Goal: Task Accomplishment & Management: Complete application form

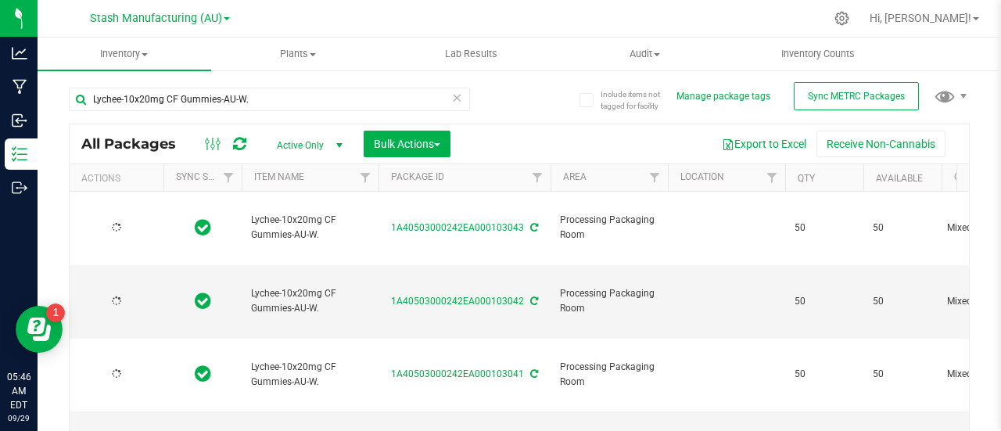
type input "[DATE]"
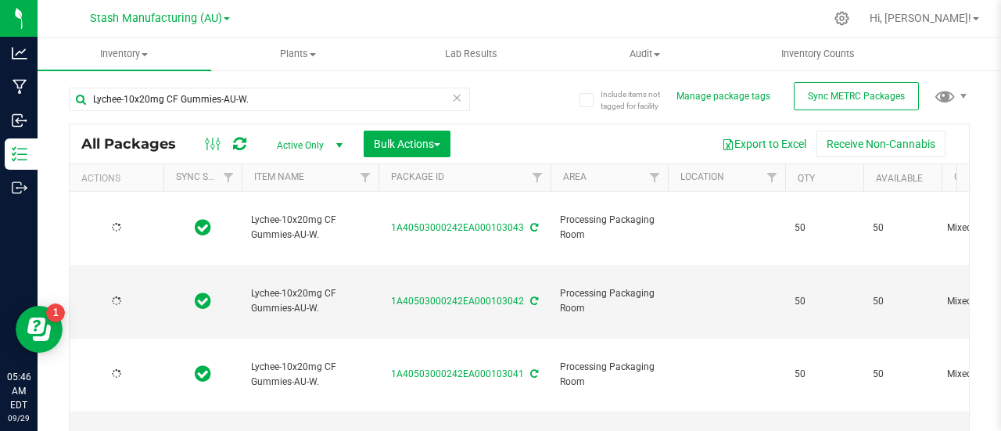
type input "[DATE]"
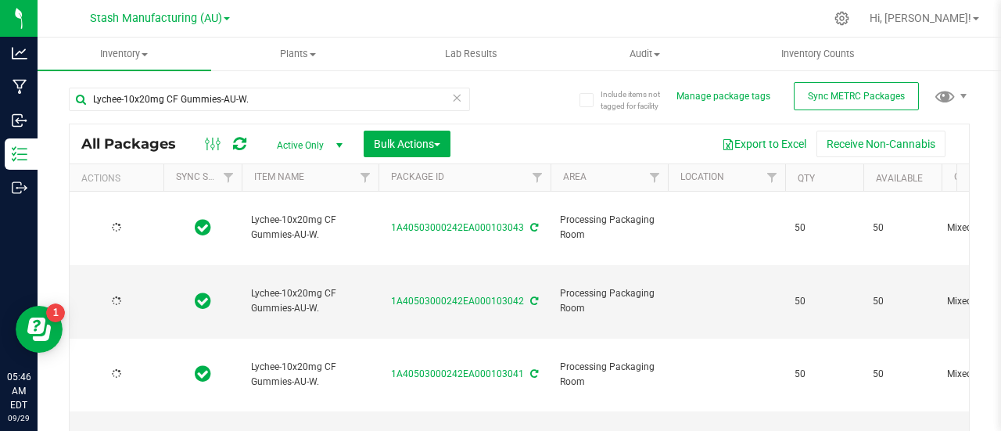
type input "[DATE]"
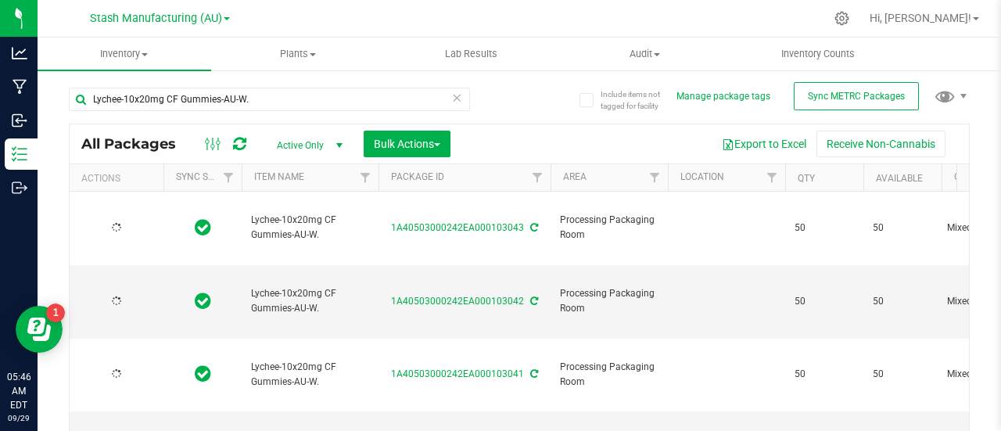
type input "[DATE]"
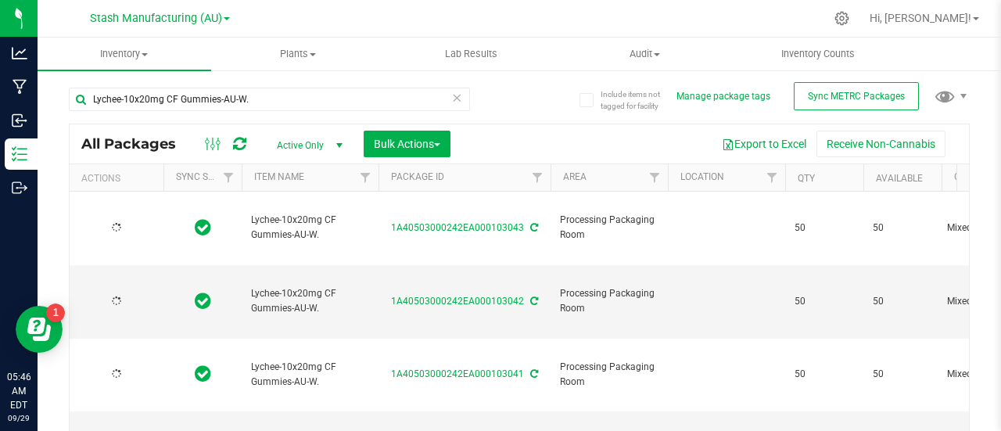
type input "[DATE]"
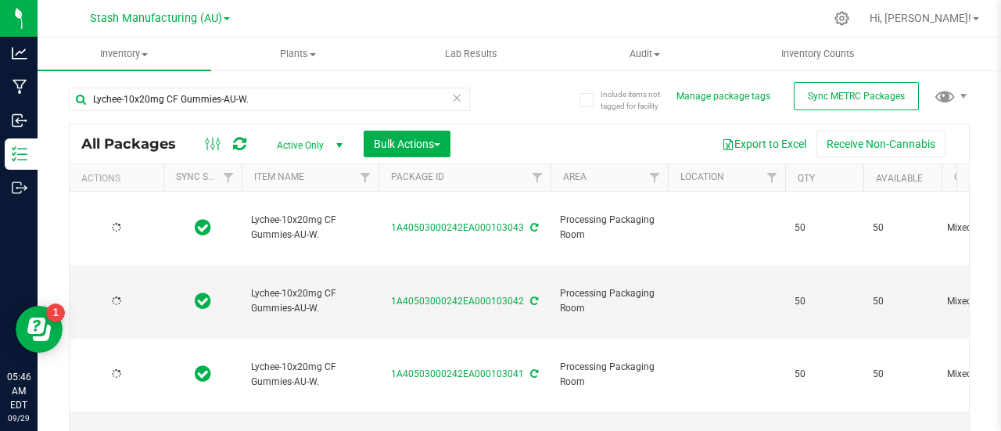
type input "[DATE]"
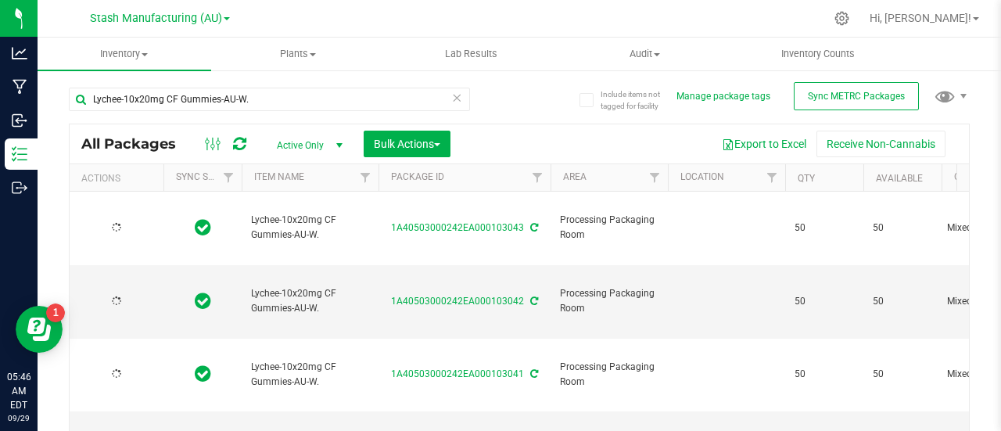
type input "[DATE]"
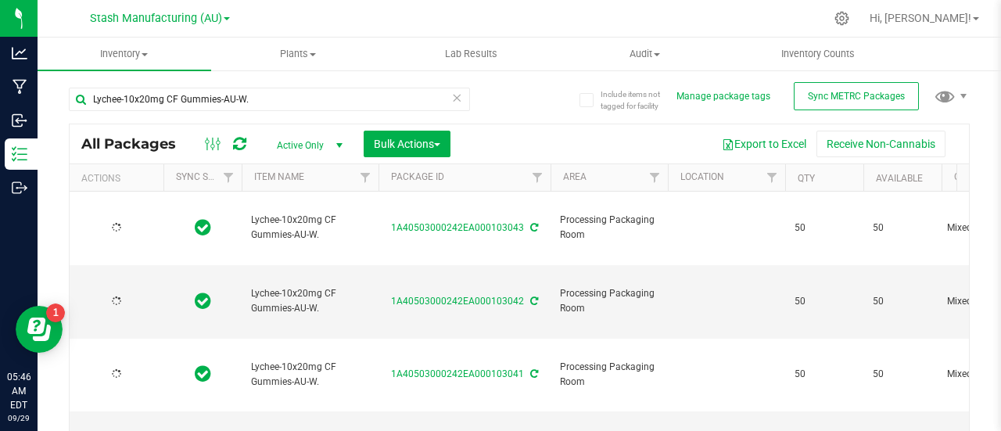
type input "[DATE]"
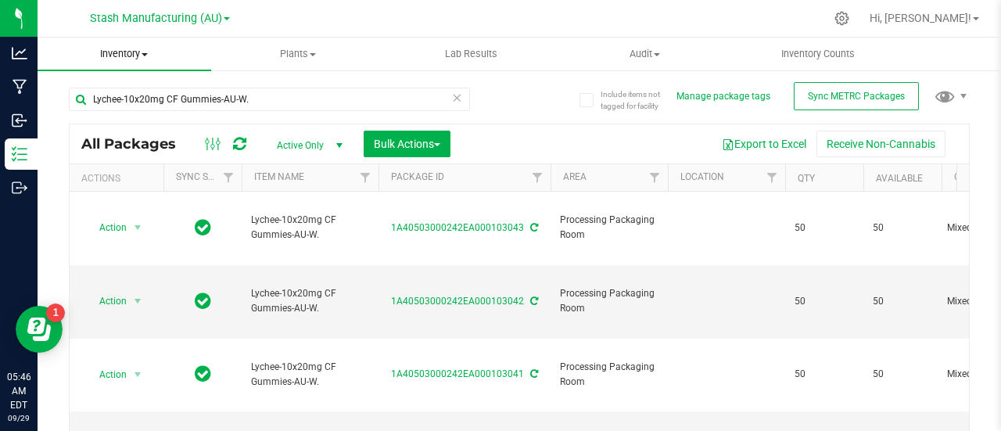
click at [144, 53] on span at bounding box center [145, 54] width 6 height 3
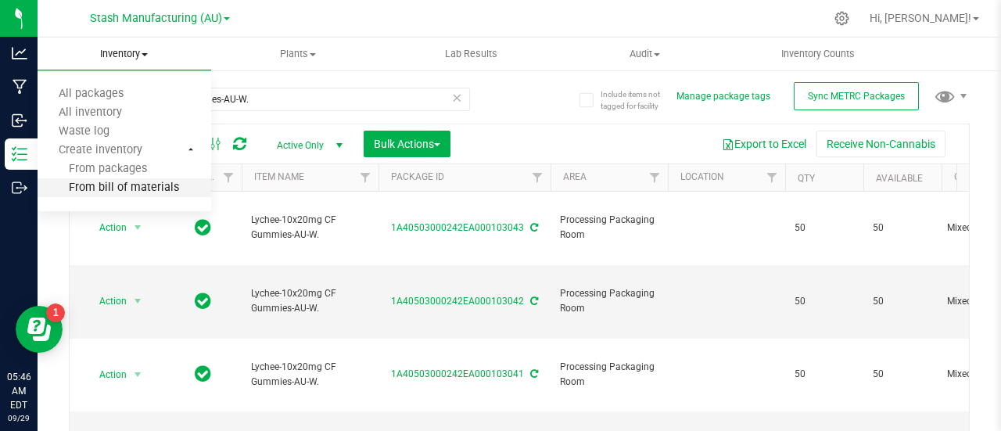
click at [131, 191] on span "From bill of materials" at bounding box center [109, 188] width 142 height 13
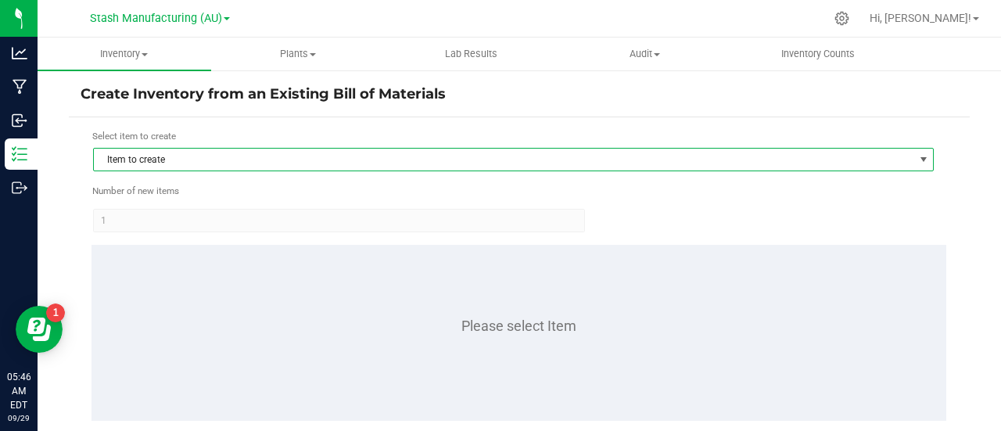
click at [172, 154] on span "Item to create" at bounding box center [504, 160] width 820 height 22
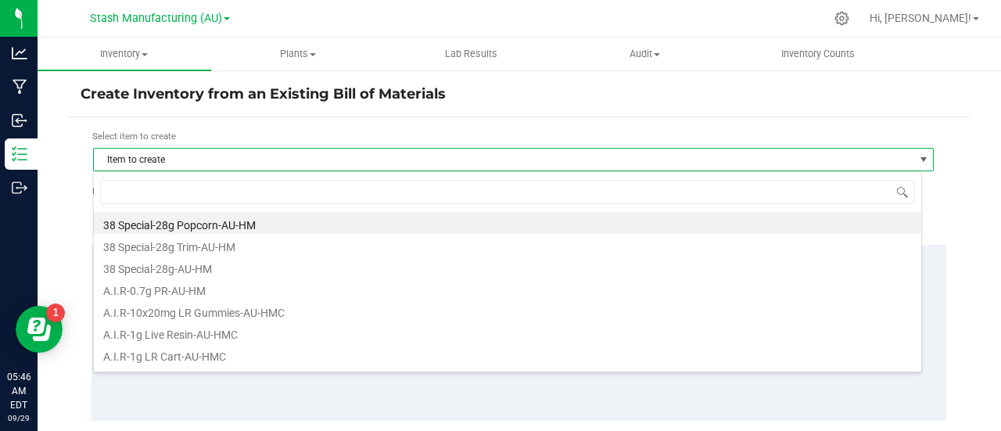
scroll to position [23, 829]
type input "lyc"
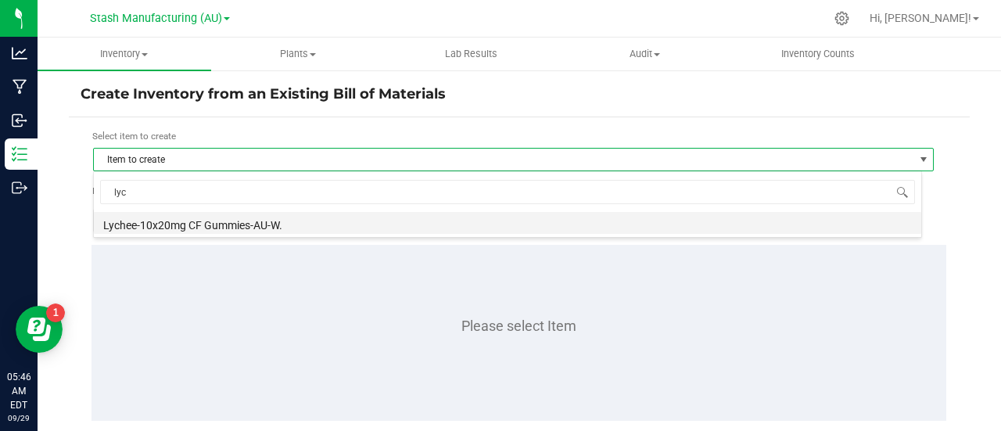
click at [185, 225] on li "Lychee-10x20mg CF Gummies-AU-W." at bounding box center [508, 223] width 828 height 22
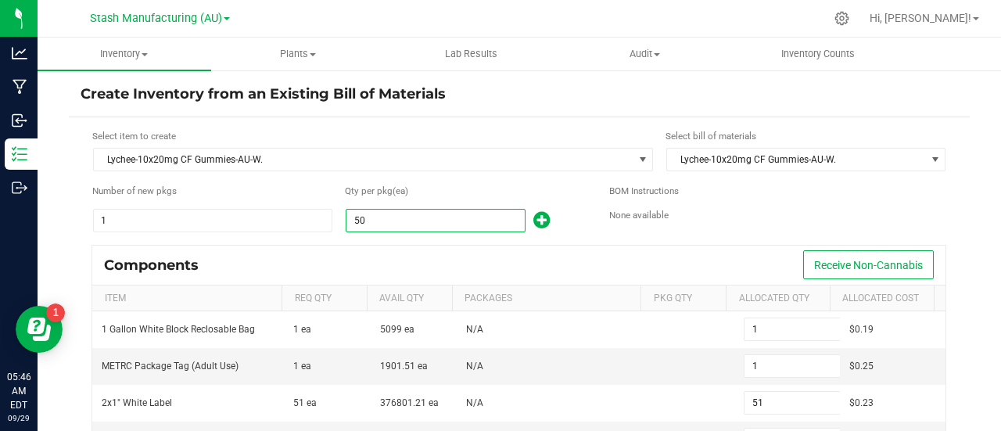
click at [372, 223] on input "50" at bounding box center [436, 221] width 178 height 22
type input "1"
type input "0"
type input "1"
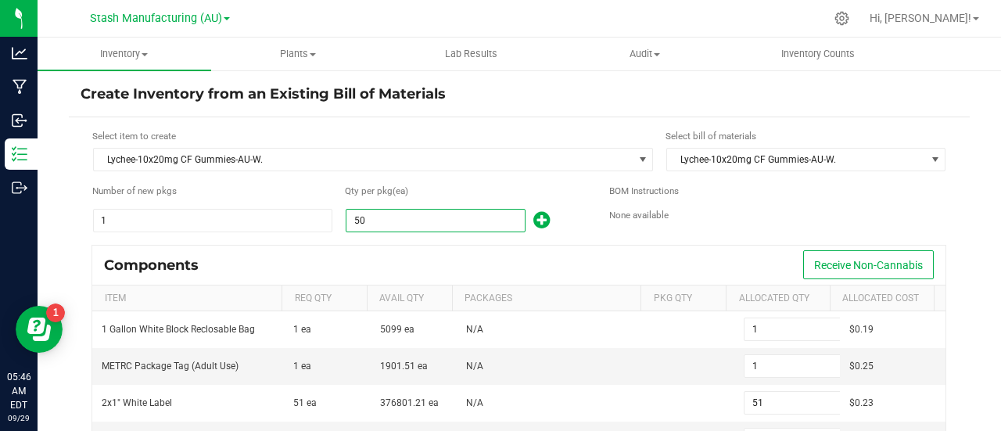
type input "0"
type input "1"
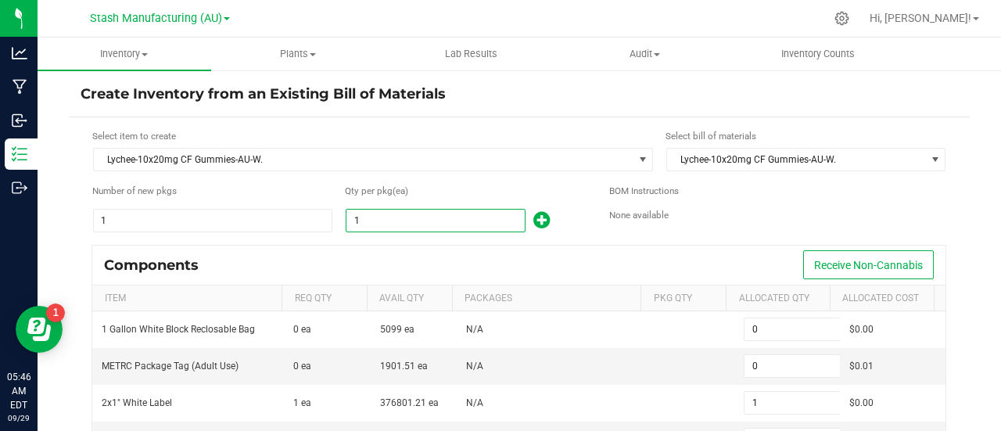
type input "18"
type input "3"
type input "18"
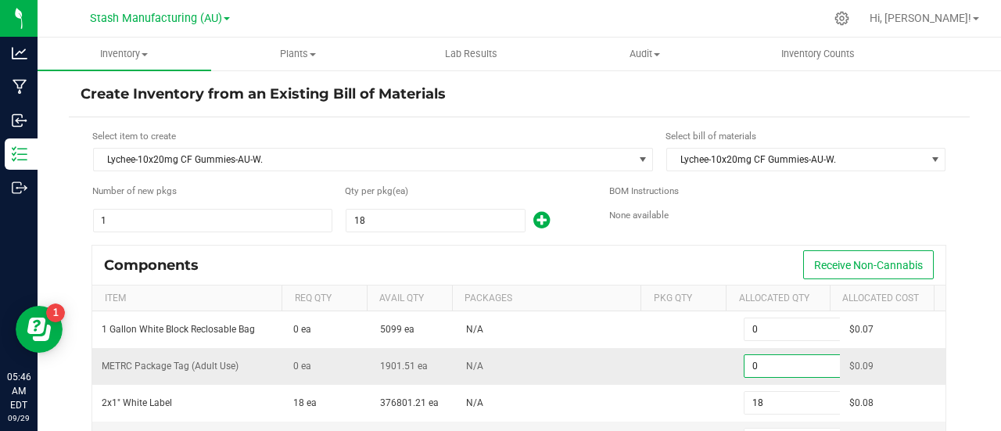
click at [756, 362] on input "0" at bounding box center [802, 366] width 115 height 22
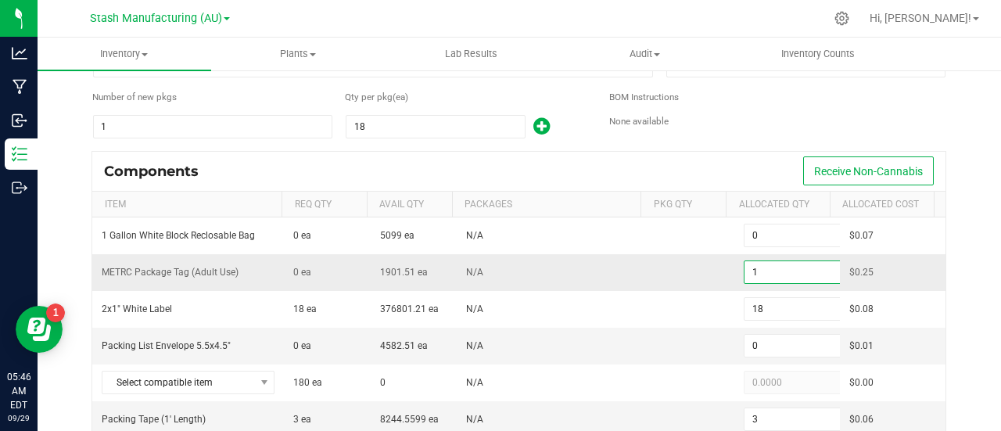
scroll to position [97, 0]
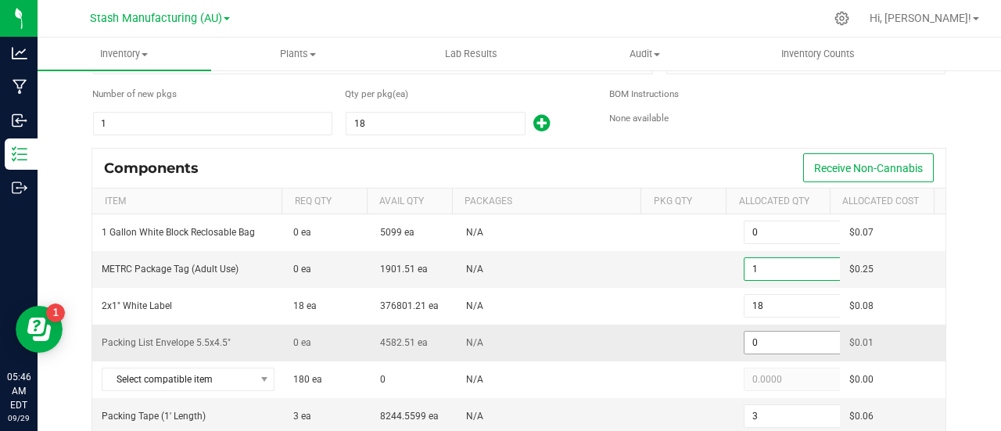
type input "1"
click at [766, 334] on input "0" at bounding box center [802, 343] width 115 height 22
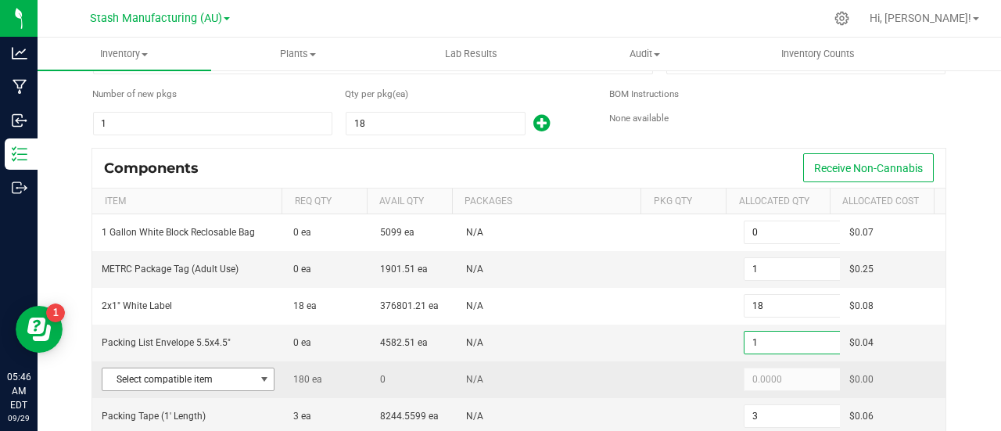
type input "1"
click at [258, 376] on span at bounding box center [264, 379] width 13 height 13
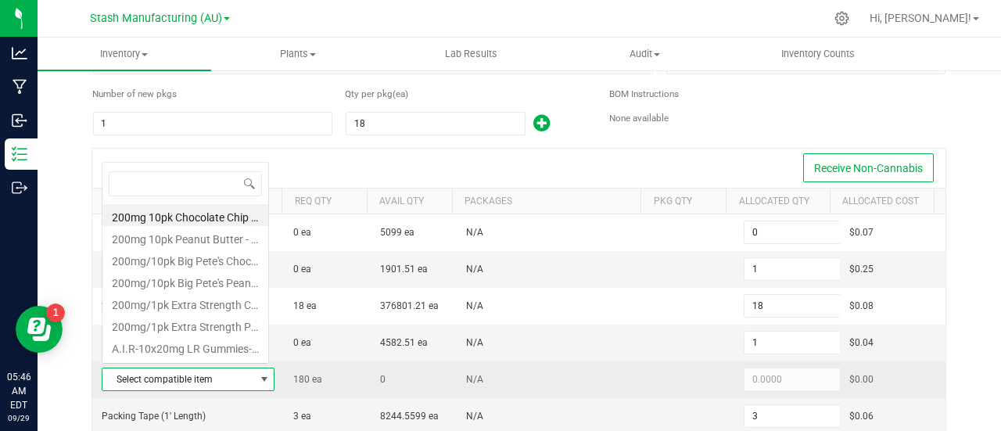
scroll to position [23, 165]
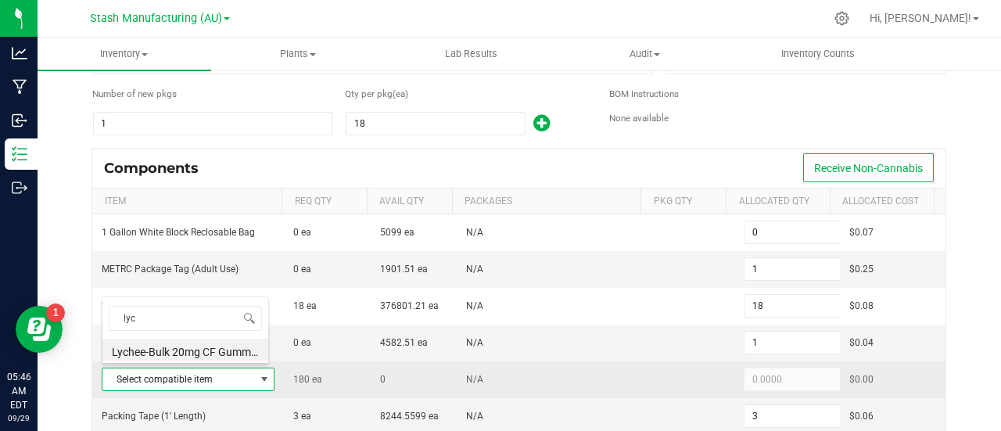
type input "lych"
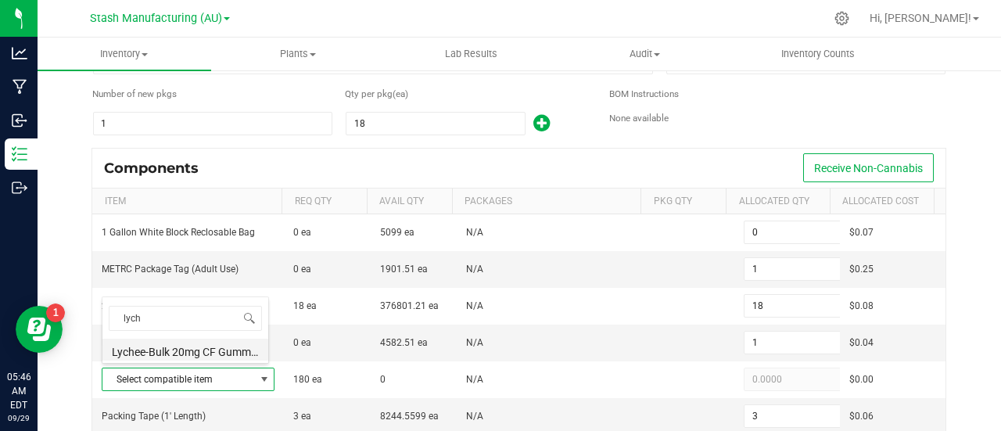
click at [186, 343] on li "Lychee-Bulk 20mg CF Gummies-AU-W." at bounding box center [185, 350] width 166 height 22
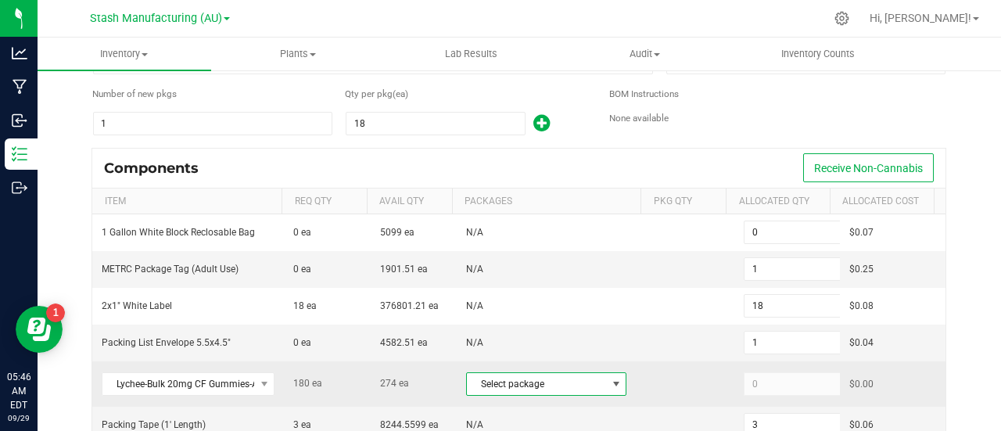
click at [610, 379] on span at bounding box center [616, 384] width 13 height 13
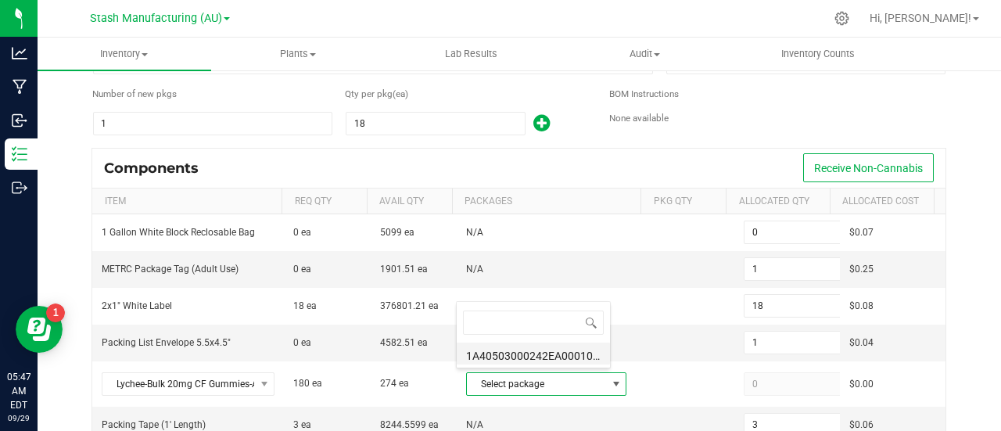
click at [570, 354] on li "1A40503000242EA000100830 (LCF20mgWEED.[DATE])" at bounding box center [533, 354] width 153 height 22
type input "180"
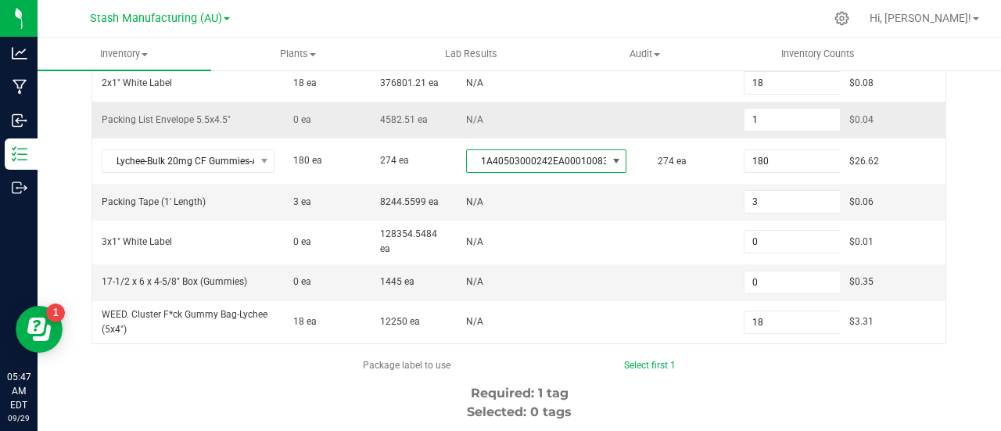
scroll to position [321, 0]
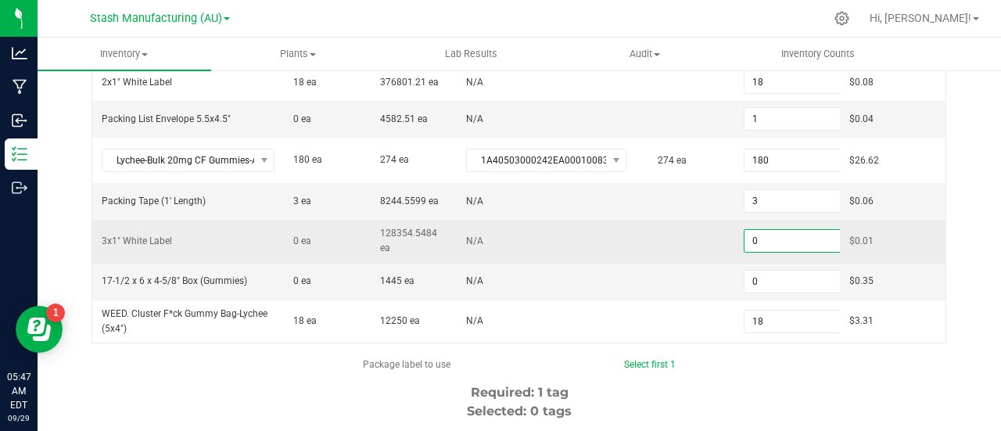
click at [760, 237] on input "0" at bounding box center [802, 241] width 115 height 22
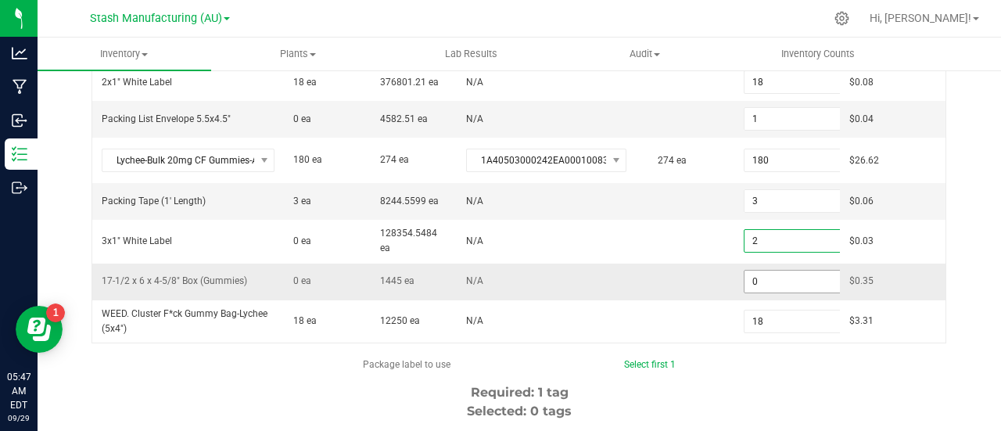
type input "2"
click at [745, 271] on input "0" at bounding box center [802, 282] width 115 height 22
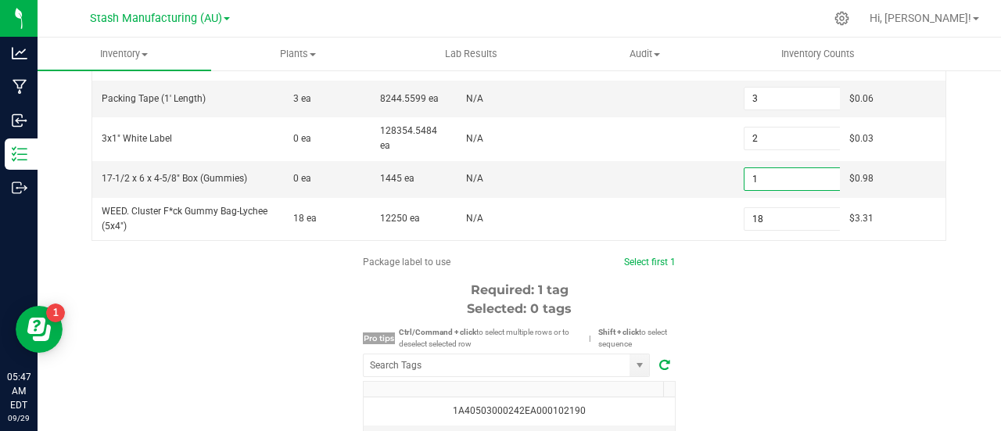
scroll to position [426, 0]
type input "1"
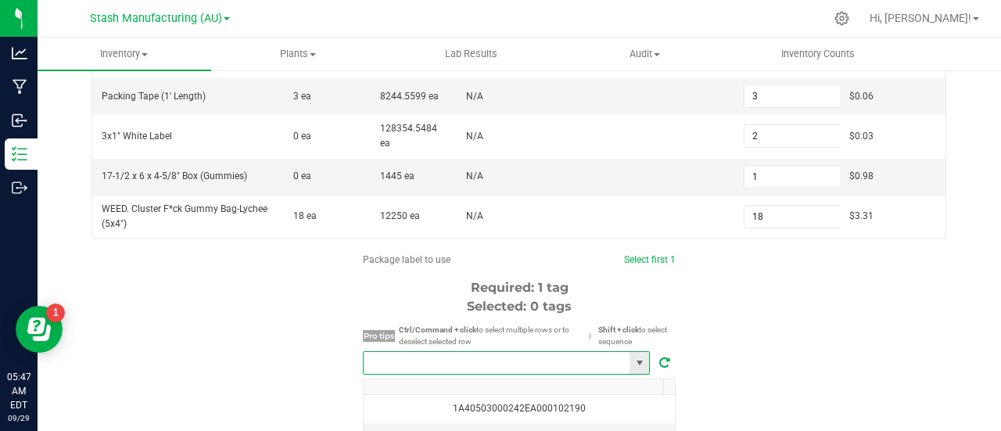
click at [489, 354] on input "NO DATA FOUND" at bounding box center [497, 363] width 266 height 22
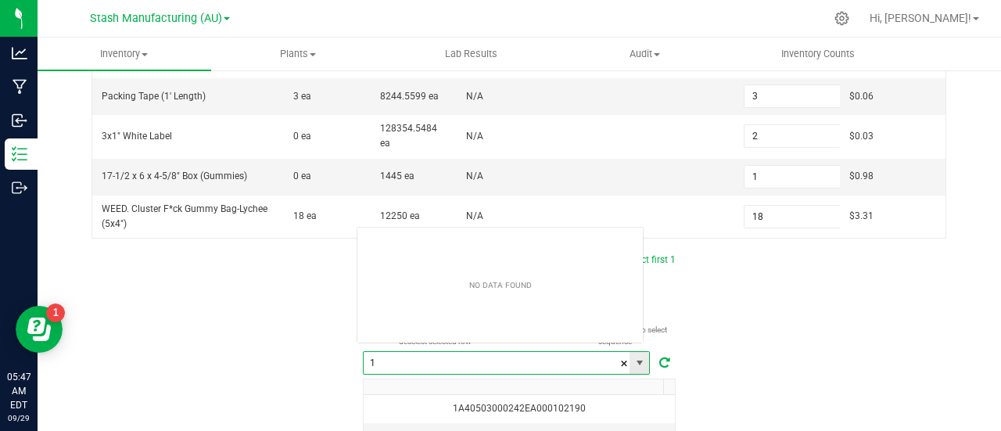
scroll to position [23, 287]
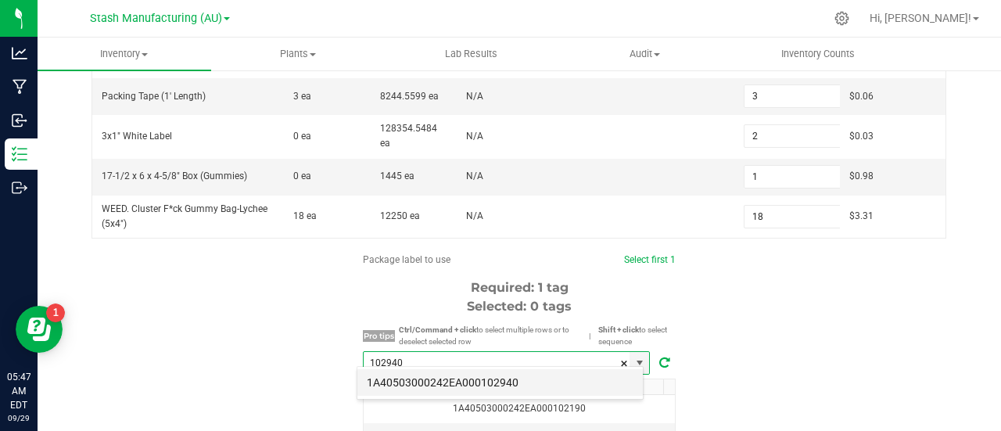
click at [489, 380] on li "1A40503000242EA000102940" at bounding box center [501, 382] width 286 height 27
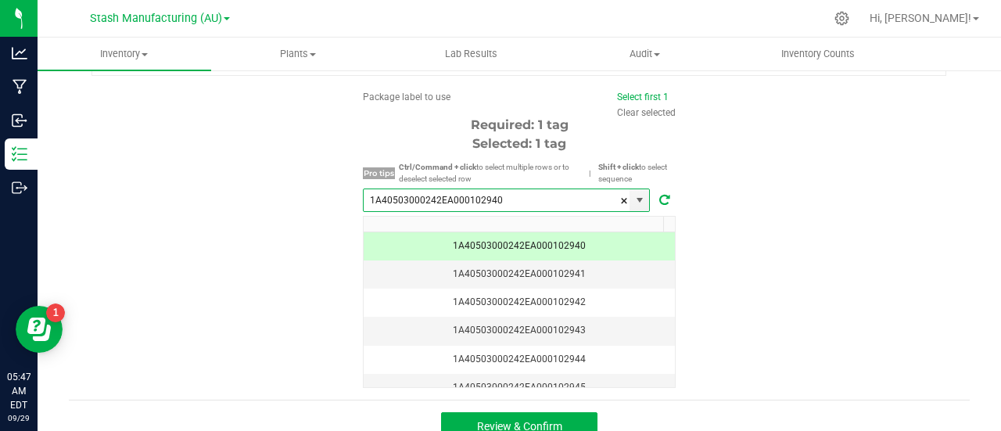
scroll to position [600, 0]
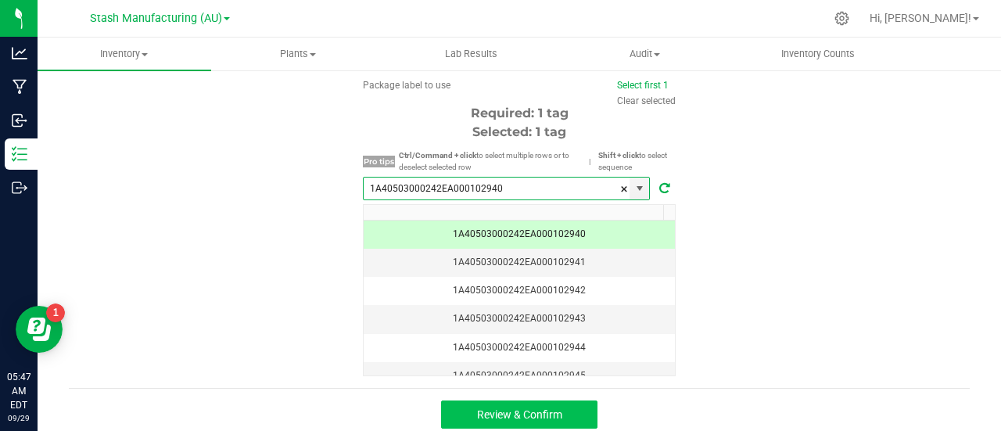
type input "1A40503000242EA000102940"
click at [534, 415] on button "Review & Confirm" at bounding box center [519, 415] width 156 height 28
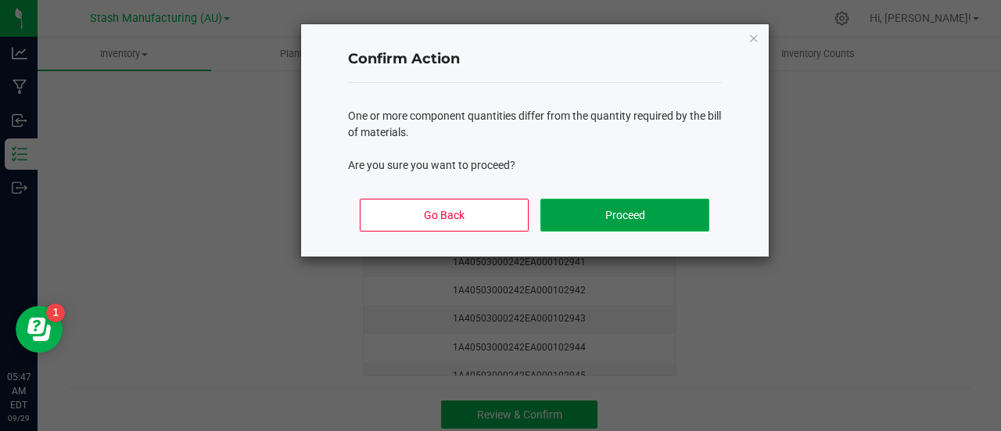
click at [635, 209] on button "Proceed" at bounding box center [625, 215] width 168 height 33
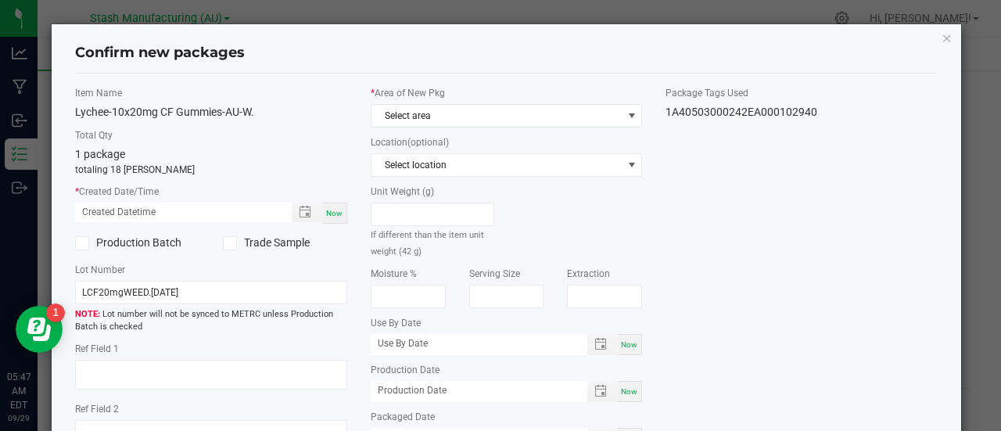
type input "[DATE]"
click at [330, 210] on span "Now" at bounding box center [334, 213] width 16 height 9
type input "[DATE] 05:47 AM"
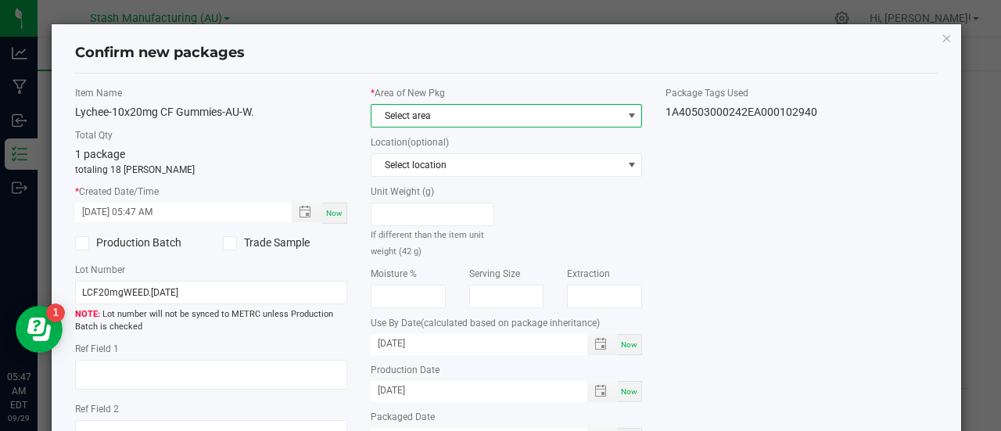
click at [505, 117] on span "Select area" at bounding box center [497, 116] width 251 height 22
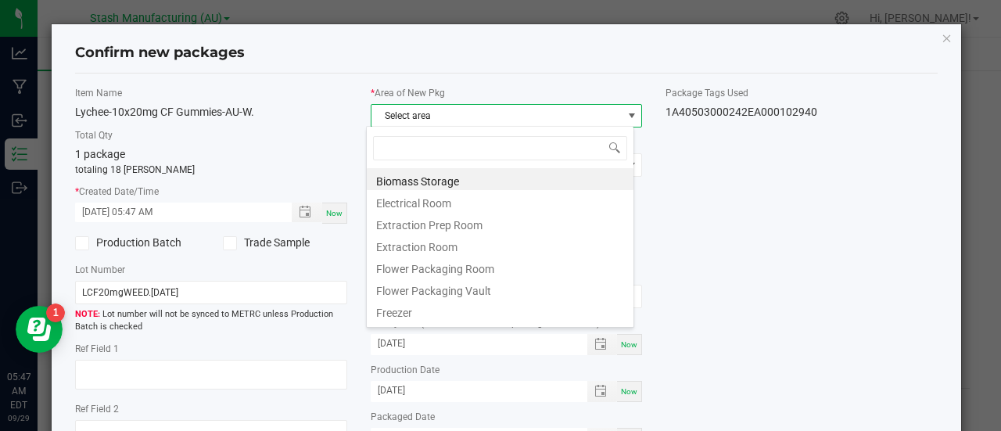
scroll to position [23, 268]
type input "pr"
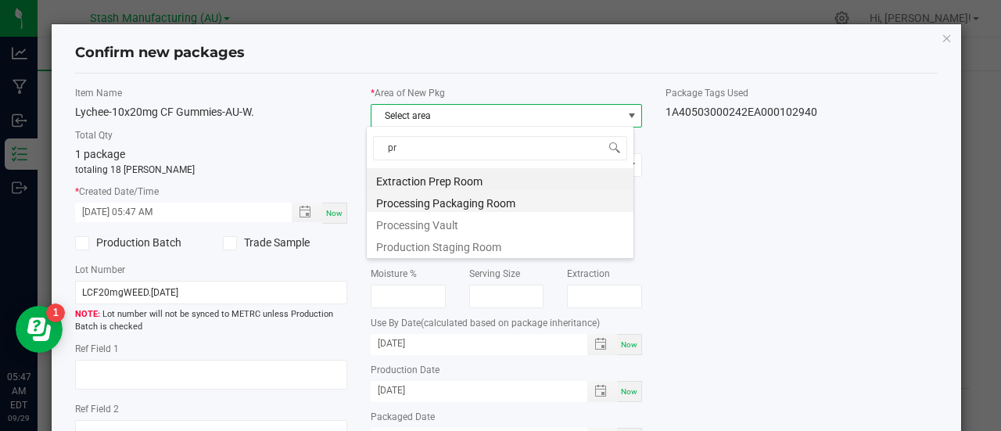
click at [468, 199] on li "Processing Packaging Room" at bounding box center [500, 201] width 267 height 22
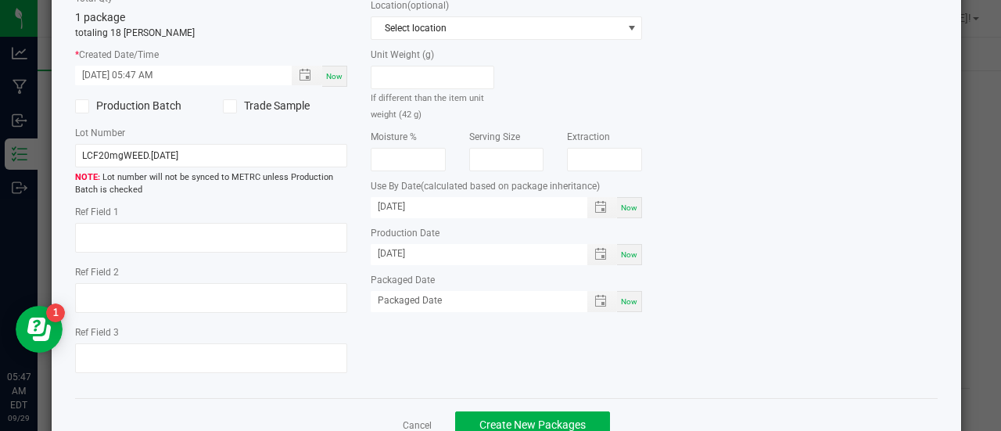
scroll to position [141, 0]
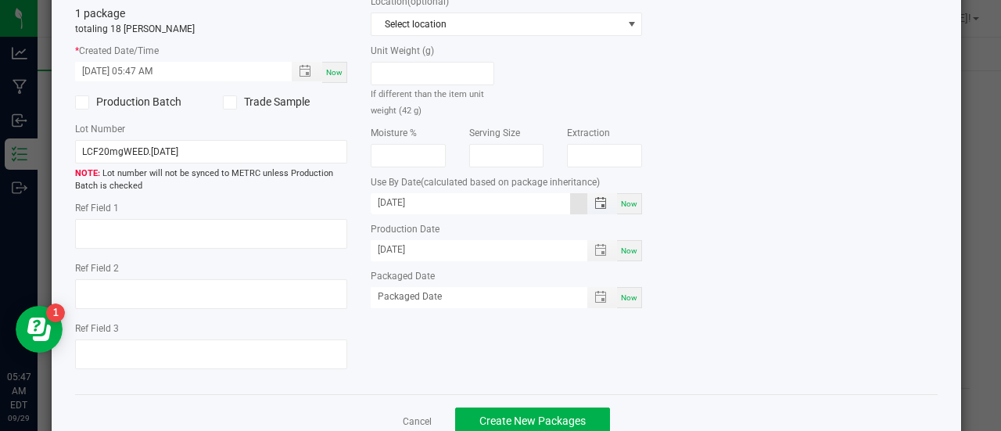
click at [440, 196] on input "[DATE]" at bounding box center [471, 203] width 200 height 20
click at [440, 196] on input "07/22/0909" at bounding box center [471, 203] width 200 height 20
click at [440, 196] on input "month/22/0909" at bounding box center [471, 203] width 200 height 20
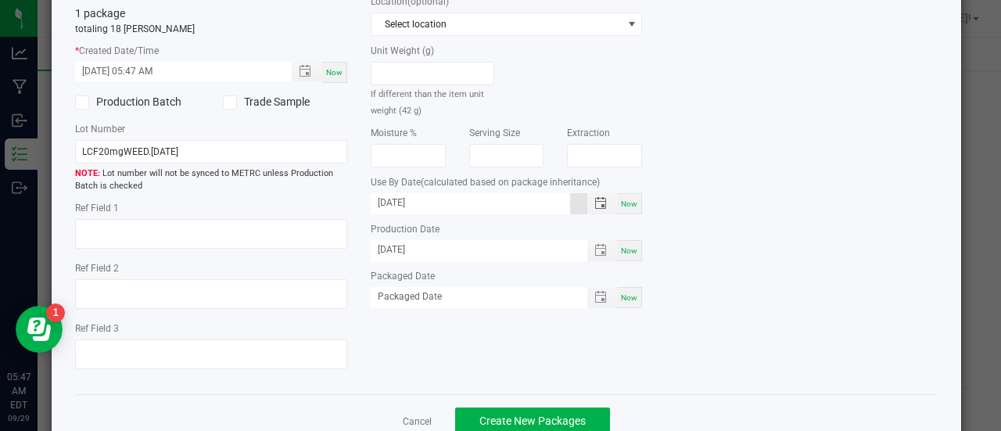
type input "[DATE]"
type input "month/day/year"
click at [456, 292] on input "month/day/year" at bounding box center [471, 297] width 200 height 20
click at [624, 293] on span "Now" at bounding box center [629, 297] width 16 height 9
type input "[DATE]"
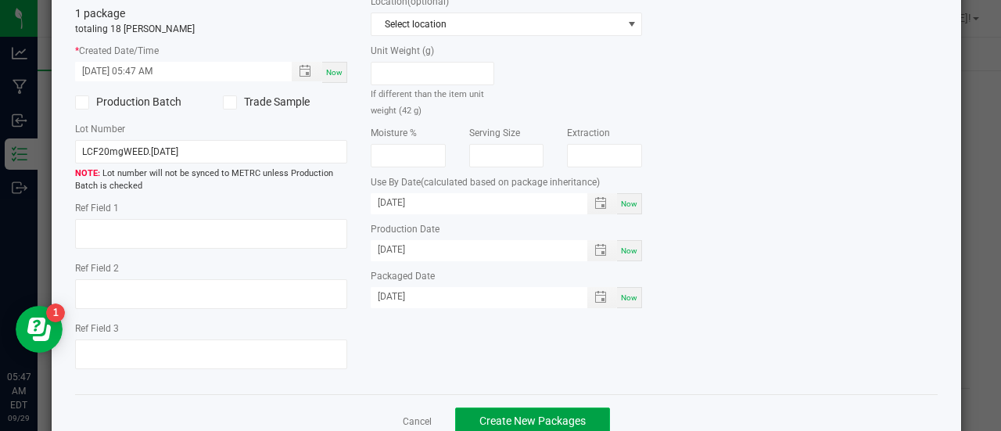
click at [516, 412] on button "Create New Packages" at bounding box center [532, 422] width 155 height 28
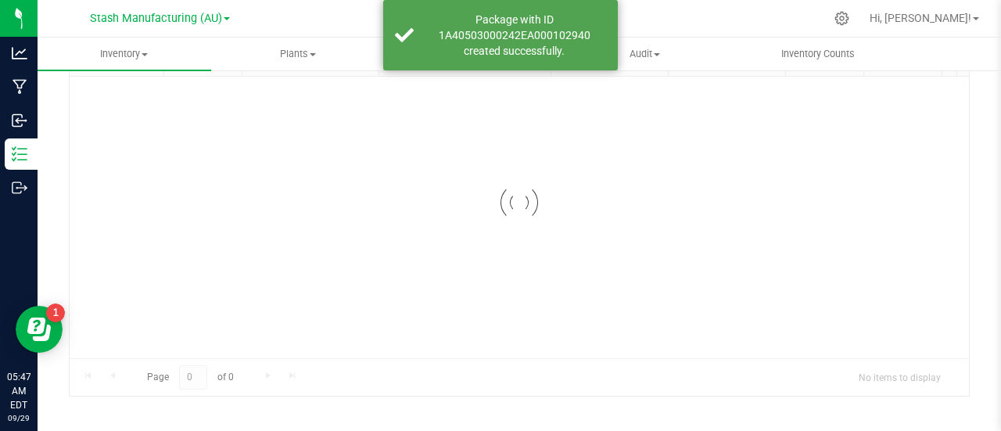
scroll to position [114, 0]
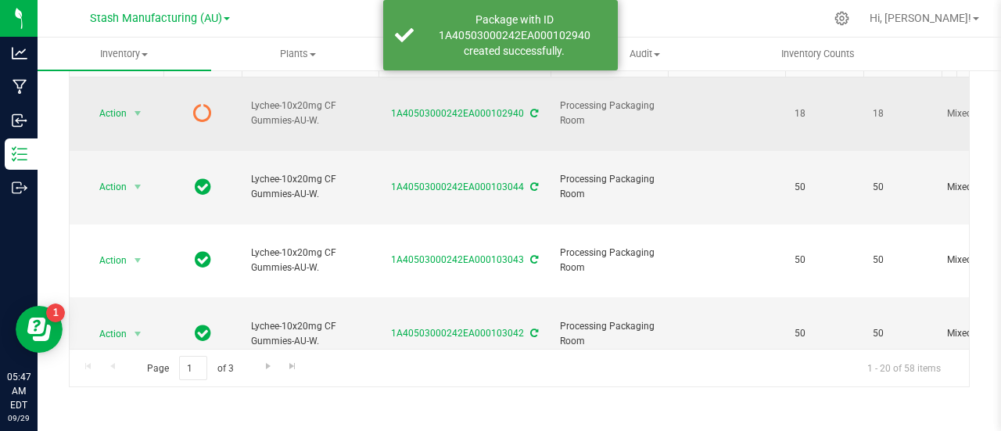
click at [531, 109] on icon at bounding box center [534, 113] width 8 height 9
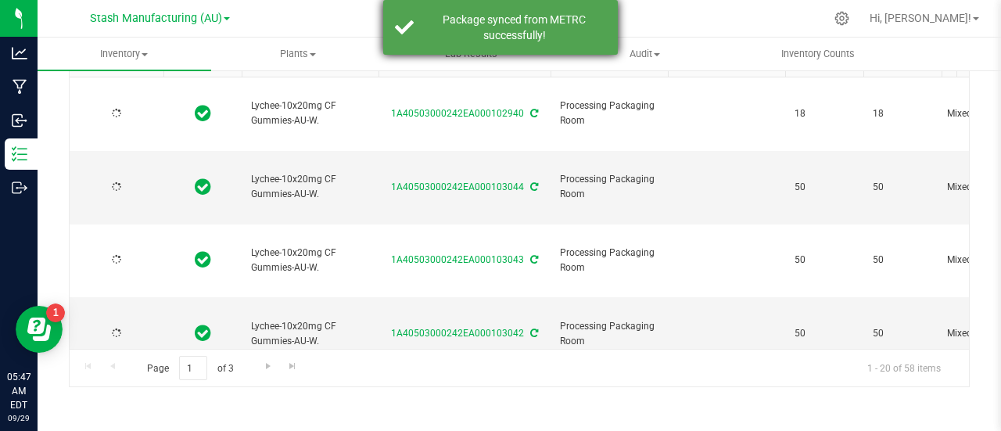
type input "[DATE]"
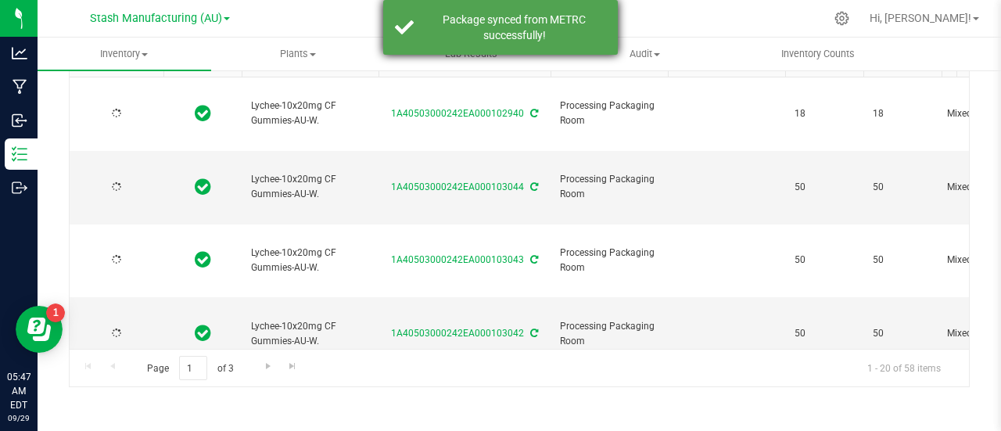
type input "[DATE]"
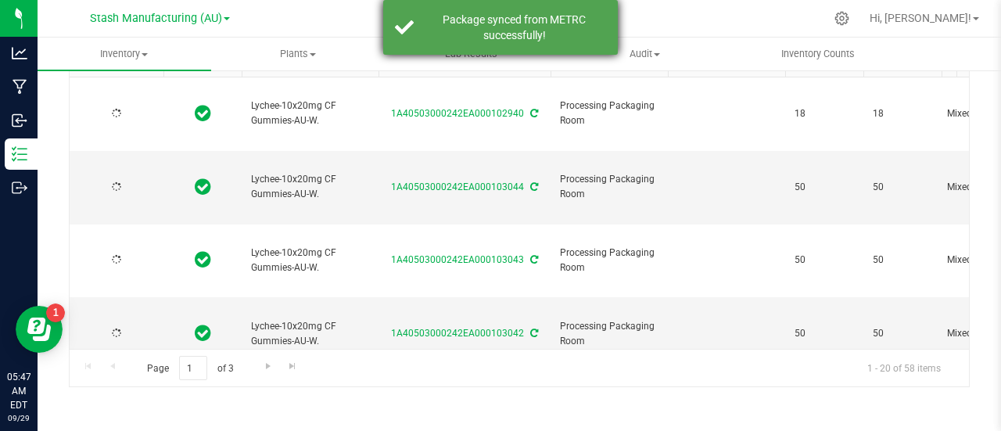
type input "[DATE]"
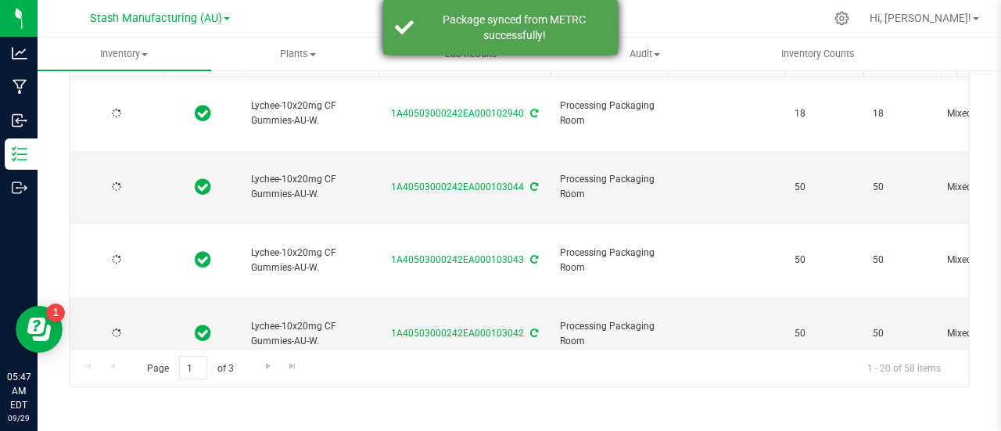
type input "[DATE]"
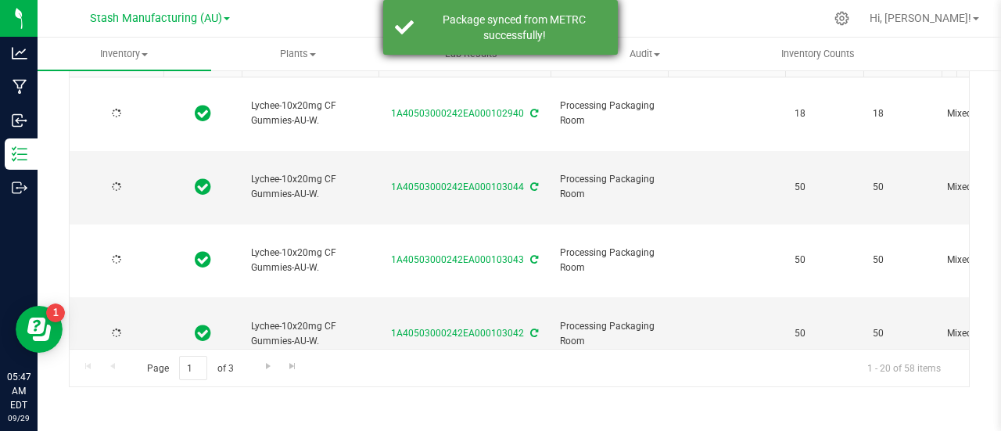
type input "[DATE]"
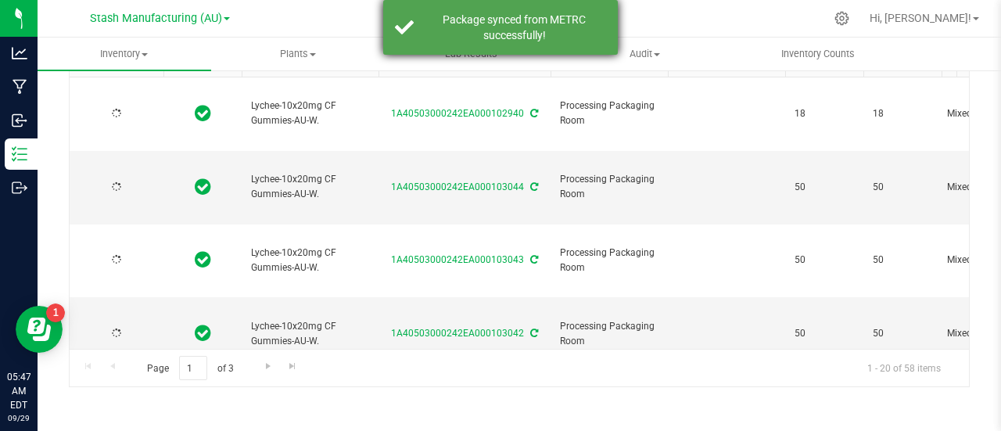
type input "[DATE]"
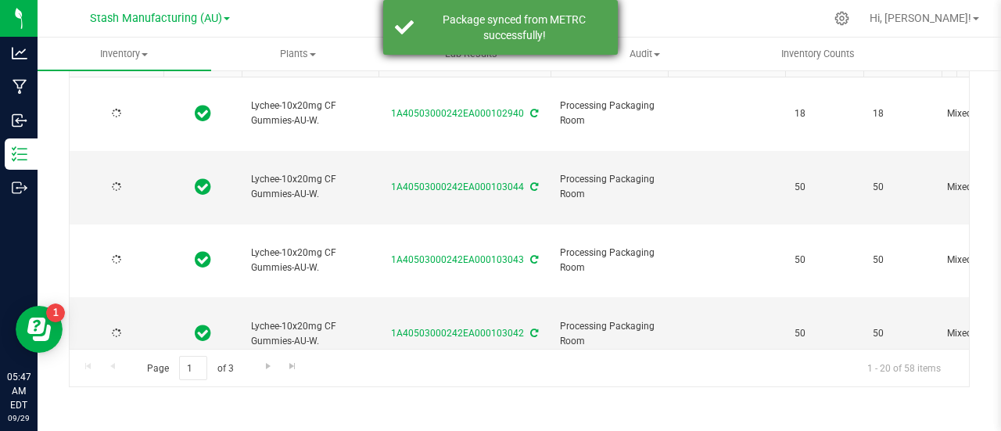
type input "[DATE]"
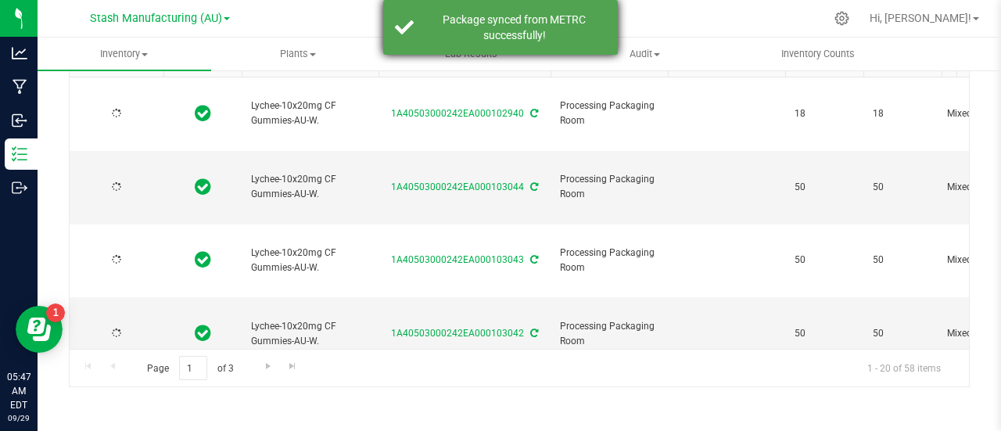
type input "[DATE]"
